Goal: Find specific page/section: Find specific page/section

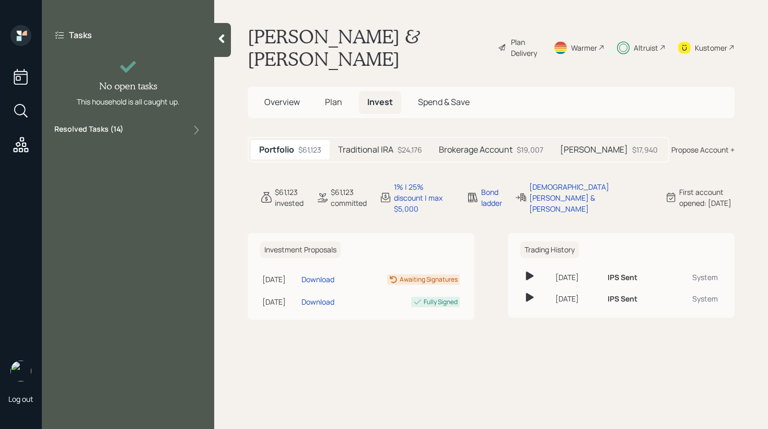
click at [144, 126] on div "Resolved Tasks ( 14 )" at bounding box center [127, 130] width 147 height 13
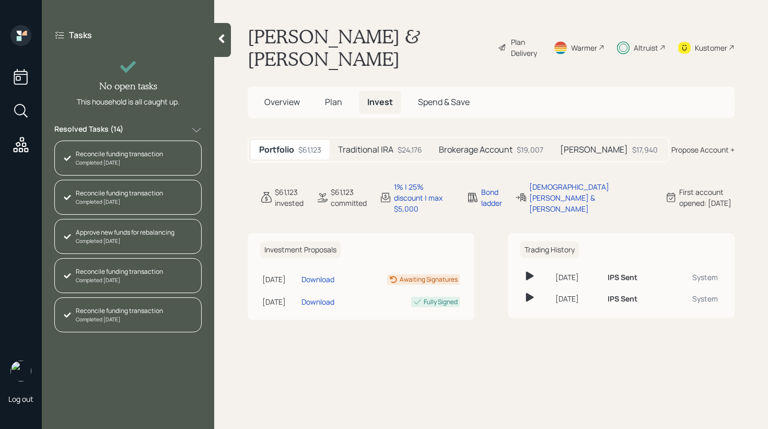
click at [223, 32] on div at bounding box center [222, 40] width 17 height 34
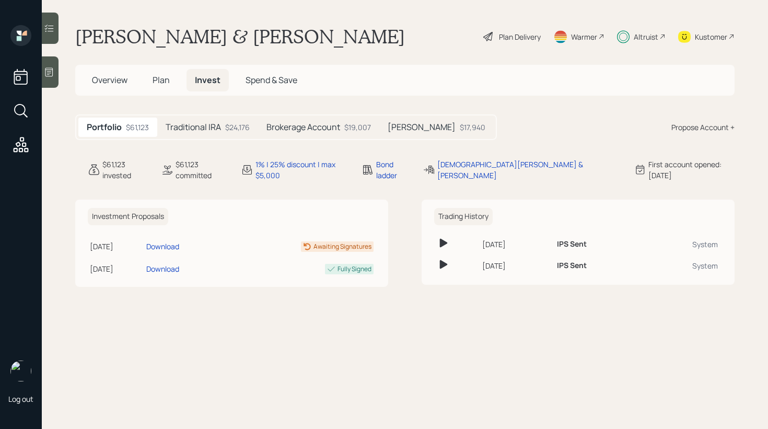
click at [307, 126] on h5 "Brokerage Account" at bounding box center [304, 127] width 74 height 10
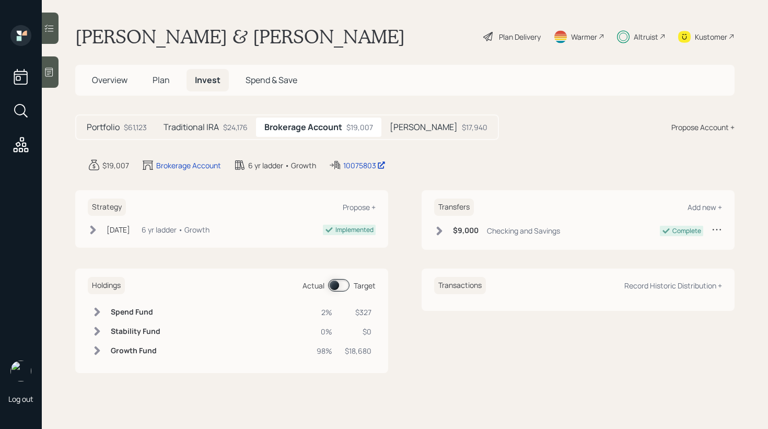
click at [329, 280] on label at bounding box center [339, 285] width 21 height 13
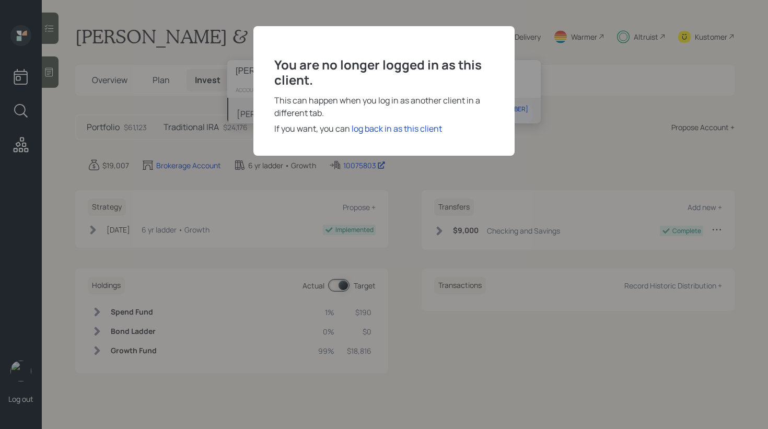
type input "[PERSON_NAME]"
